Goal: Task Accomplishment & Management: Use online tool/utility

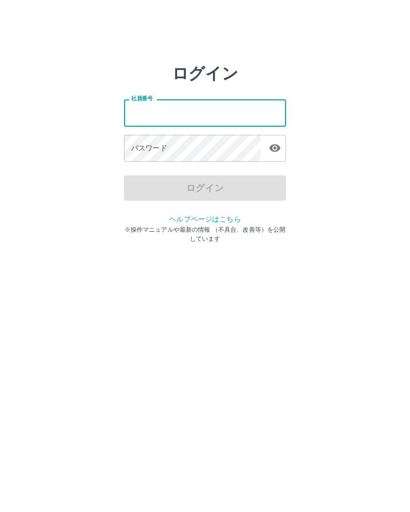
type input "*******"
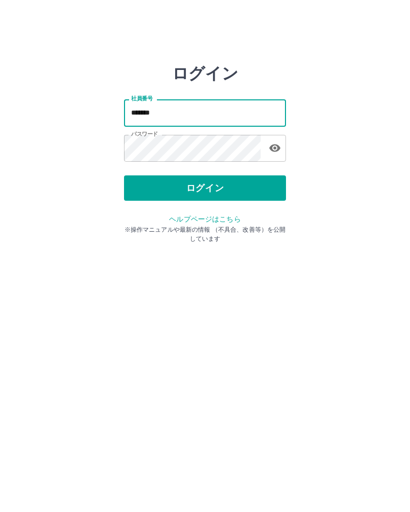
click at [209, 183] on button "ログイン" at bounding box center [205, 187] width 162 height 25
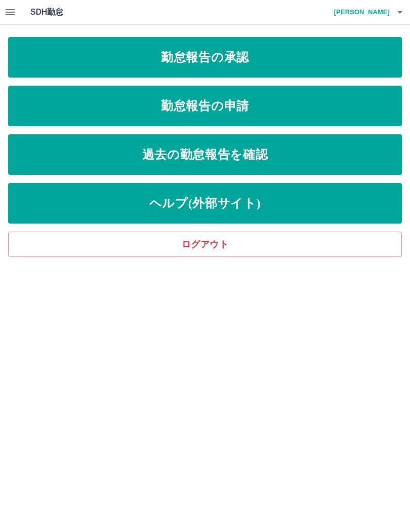
click at [4, 12] on button "button" at bounding box center [10, 12] width 20 height 24
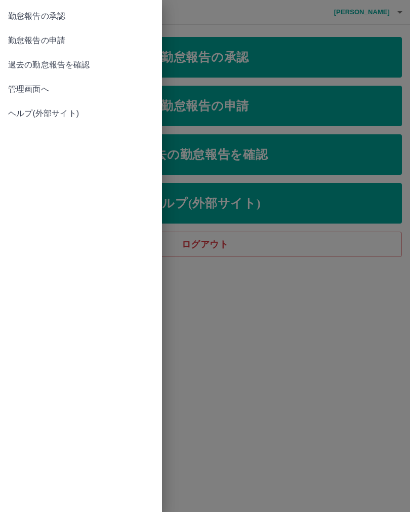
click at [18, 84] on span "管理画面へ" at bounding box center [81, 89] width 146 height 12
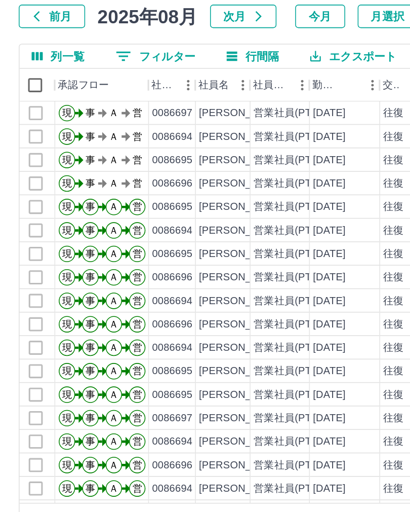
scroll to position [0, 2]
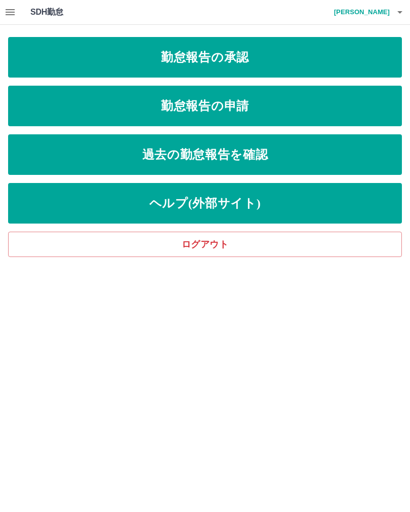
click at [405, 18] on icon "button" at bounding box center [400, 12] width 12 height 12
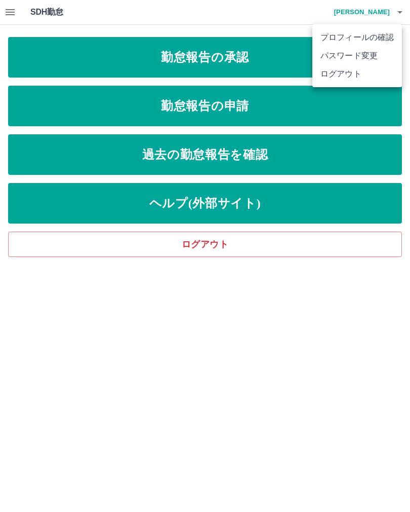
click at [352, 75] on li "ログアウト" at bounding box center [357, 74] width 90 height 18
